Goal: Find specific page/section: Find specific page/section

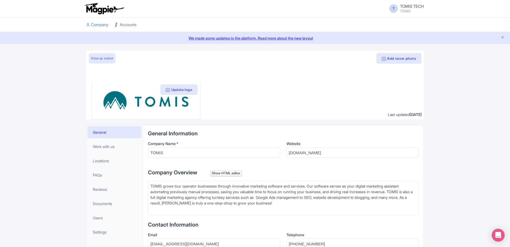
click at [127, 24] on link "Accounts" at bounding box center [126, 24] width 22 height 15
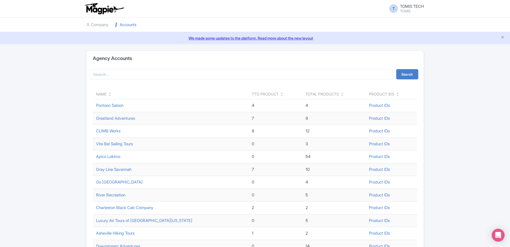
click at [106, 95] on div "Name" at bounding box center [101, 94] width 10 height 6
click at [109, 95] on icon at bounding box center [110, 96] width 2 height 4
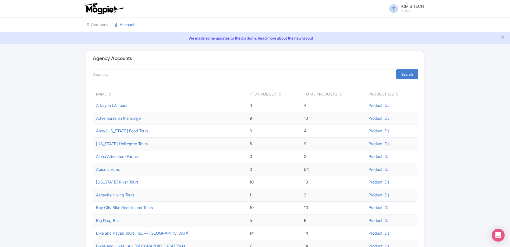
click at [144, 65] on div "Agency Accounts" at bounding box center [255, 58] width 338 height 15
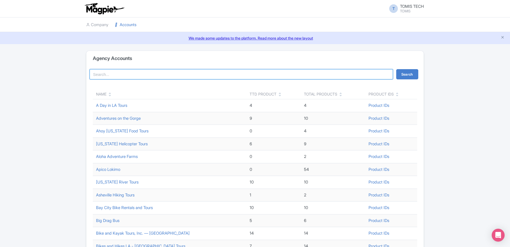
click at [152, 74] on input "search" at bounding box center [242, 74] width 304 height 10
type input "kona"
click at [396, 69] on button "Search" at bounding box center [407, 74] width 22 height 10
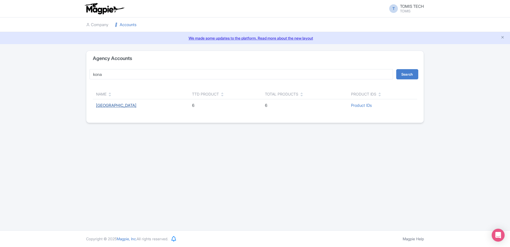
click at [131, 104] on link "[GEOGRAPHIC_DATA]" at bounding box center [116, 105] width 40 height 5
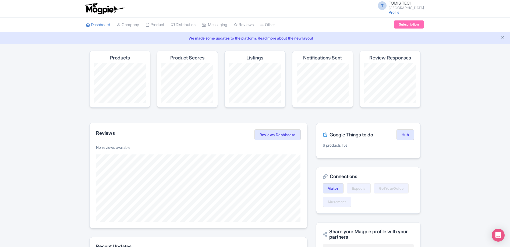
click at [121, 60] on h4 "Products" at bounding box center [120, 57] width 20 height 5
click at [153, 24] on link "Product" at bounding box center [155, 24] width 19 height 15
